Goal: Find specific page/section: Find specific page/section

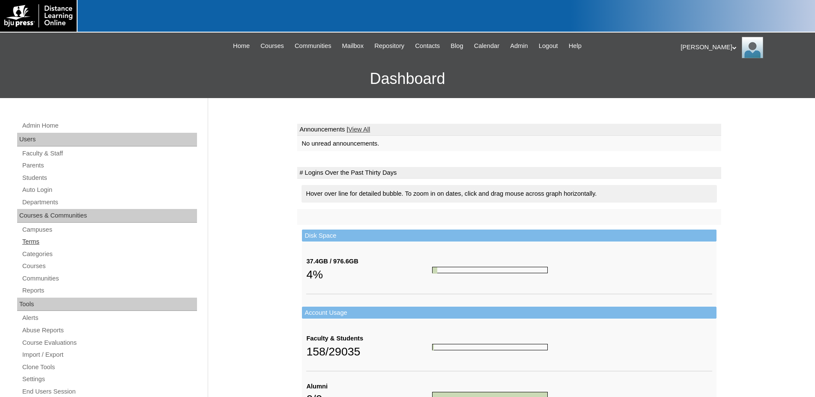
click at [32, 239] on link "Terms" at bounding box center [109, 241] width 176 height 11
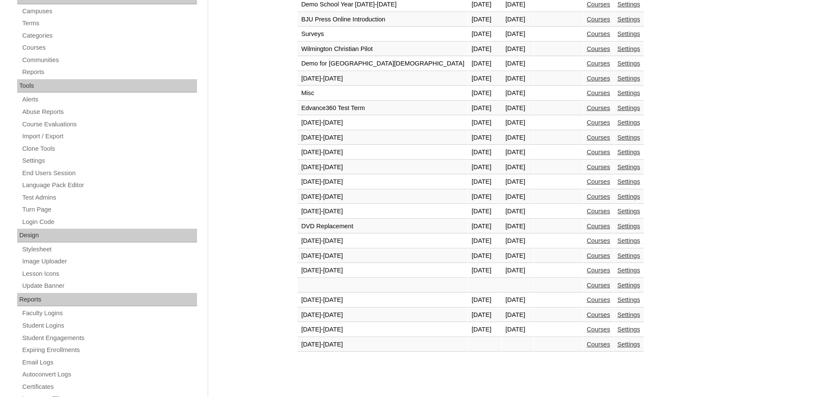
scroll to position [218, 0]
click at [586, 330] on link "Courses" at bounding box center [598, 329] width 24 height 7
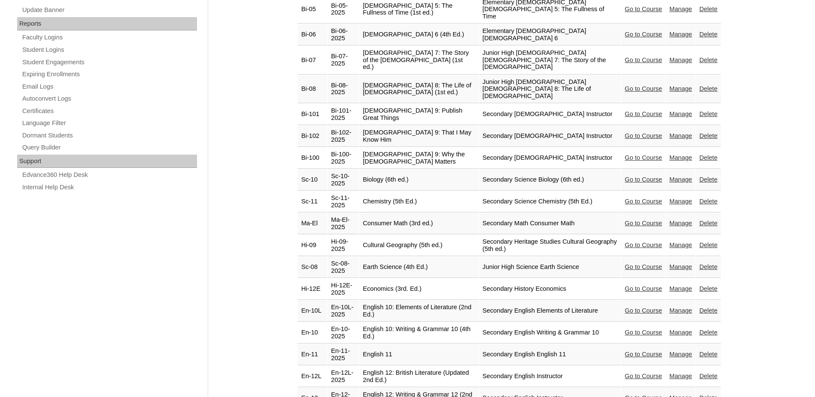
scroll to position [524, 0]
